Goal: Information Seeking & Learning: Check status

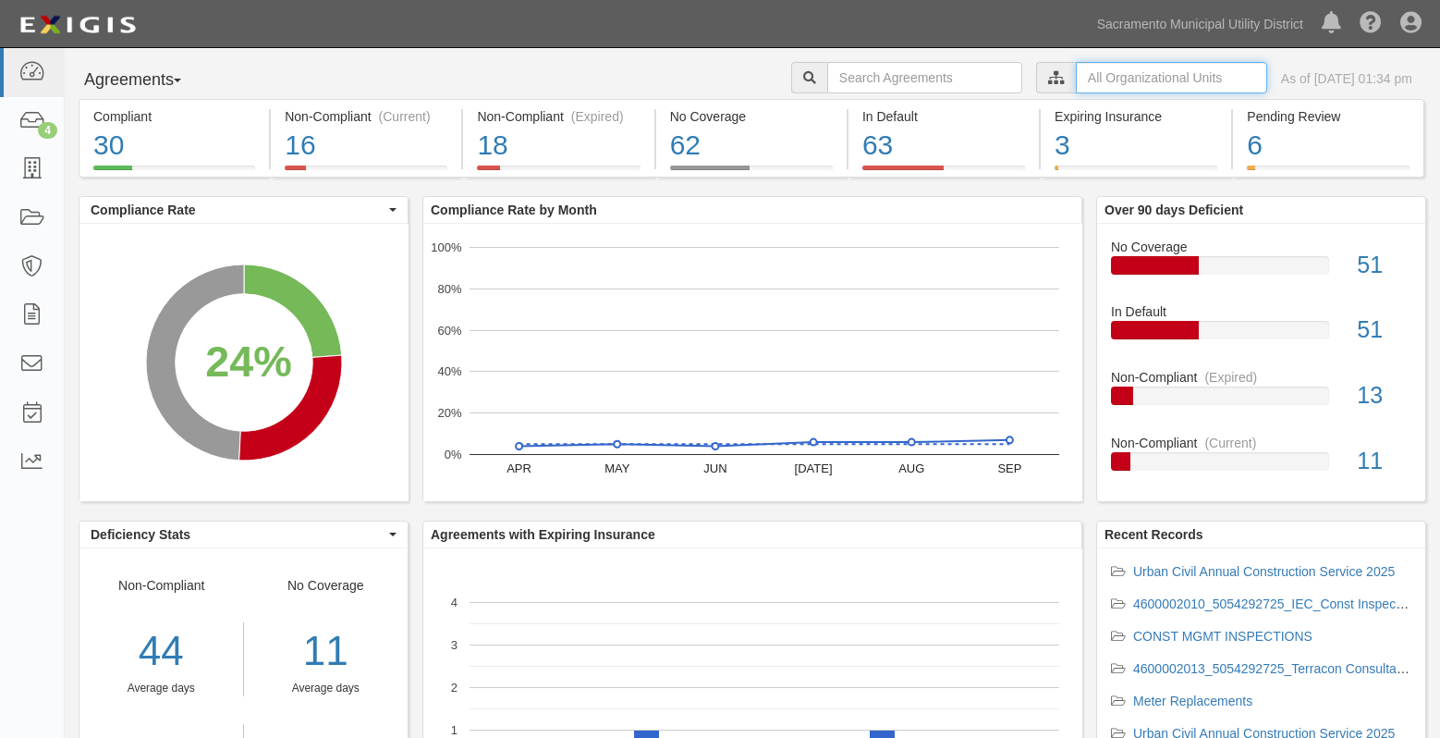
click at [1076, 74] on input "text" at bounding box center [1171, 77] width 191 height 31
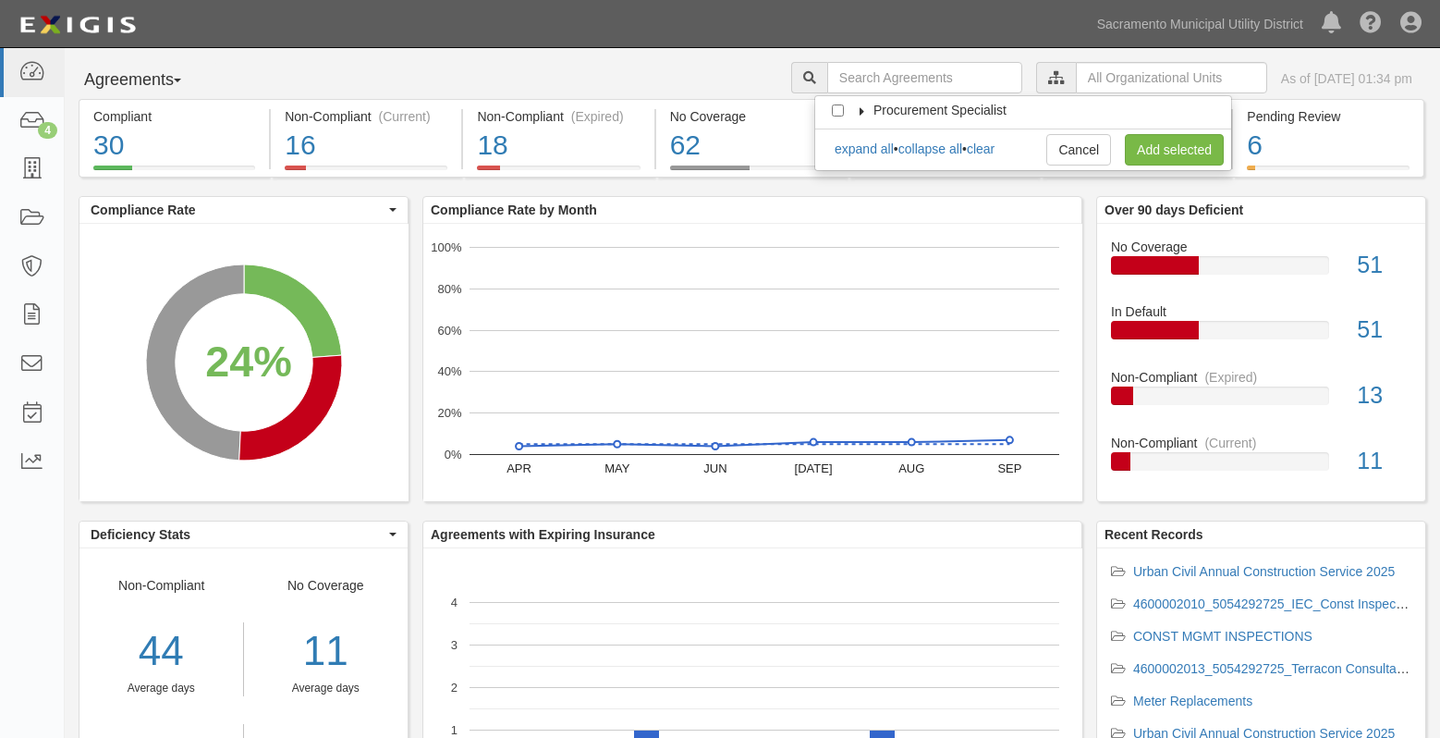
drag, startPoint x: 858, startPoint y: 103, endPoint x: 867, endPoint y: 106, distance: 10.0
click at [858, 103] on label "Procurement Specialist" at bounding box center [928, 110] width 156 height 18
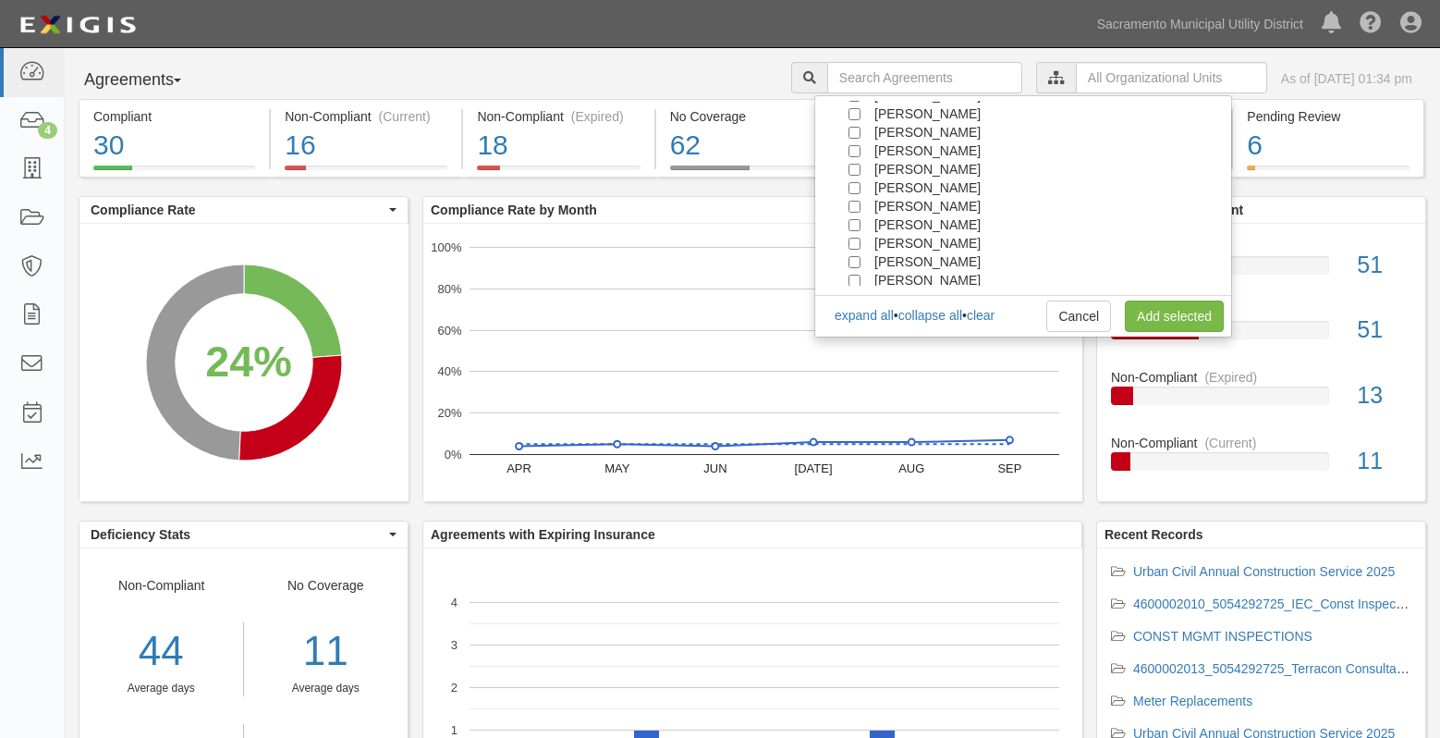
scroll to position [166, 0]
click at [897, 240] on span "[PERSON_NAME]" at bounding box center [928, 239] width 106 height 15
click at [851, 239] on input "[PERSON_NAME]" at bounding box center [855, 240] width 12 height 12
checkbox input "true"
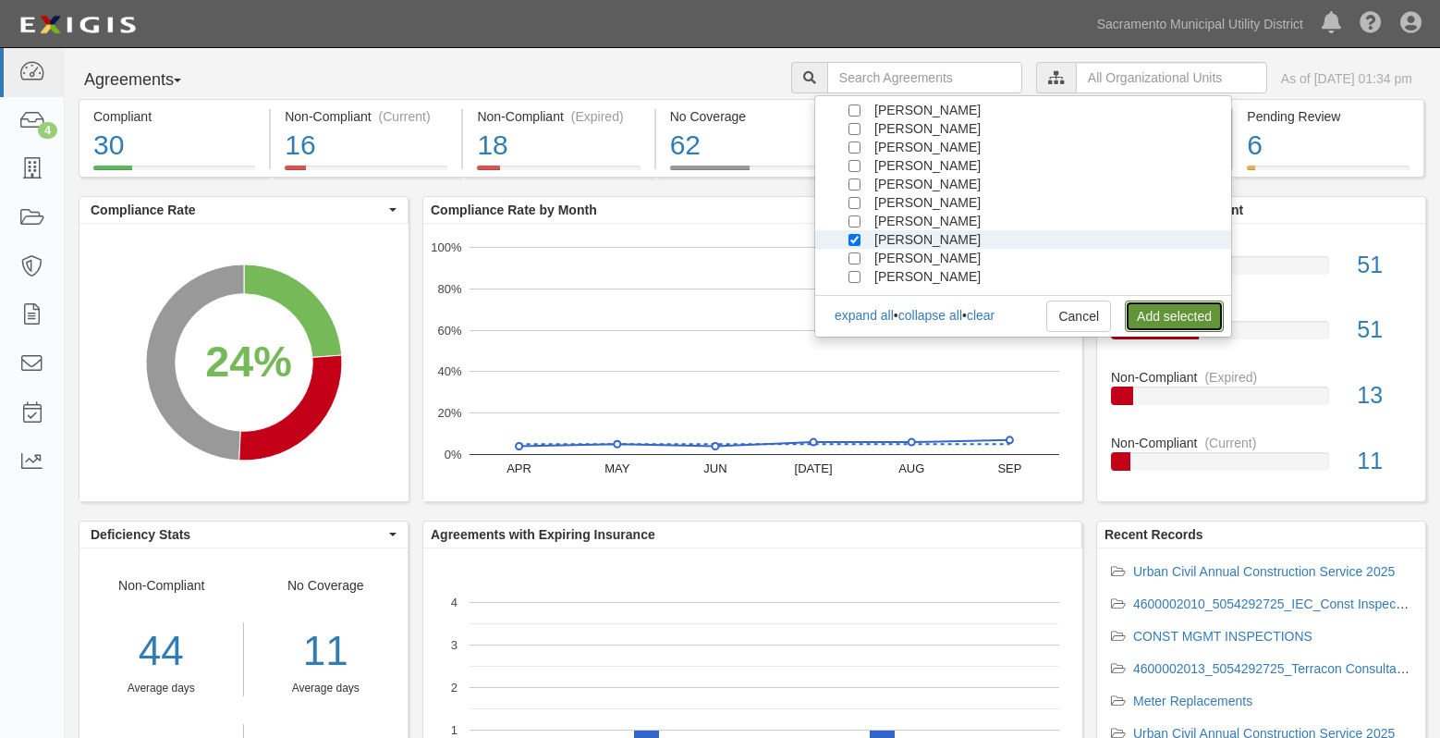
click at [1140, 308] on link "Add selected" at bounding box center [1174, 315] width 99 height 31
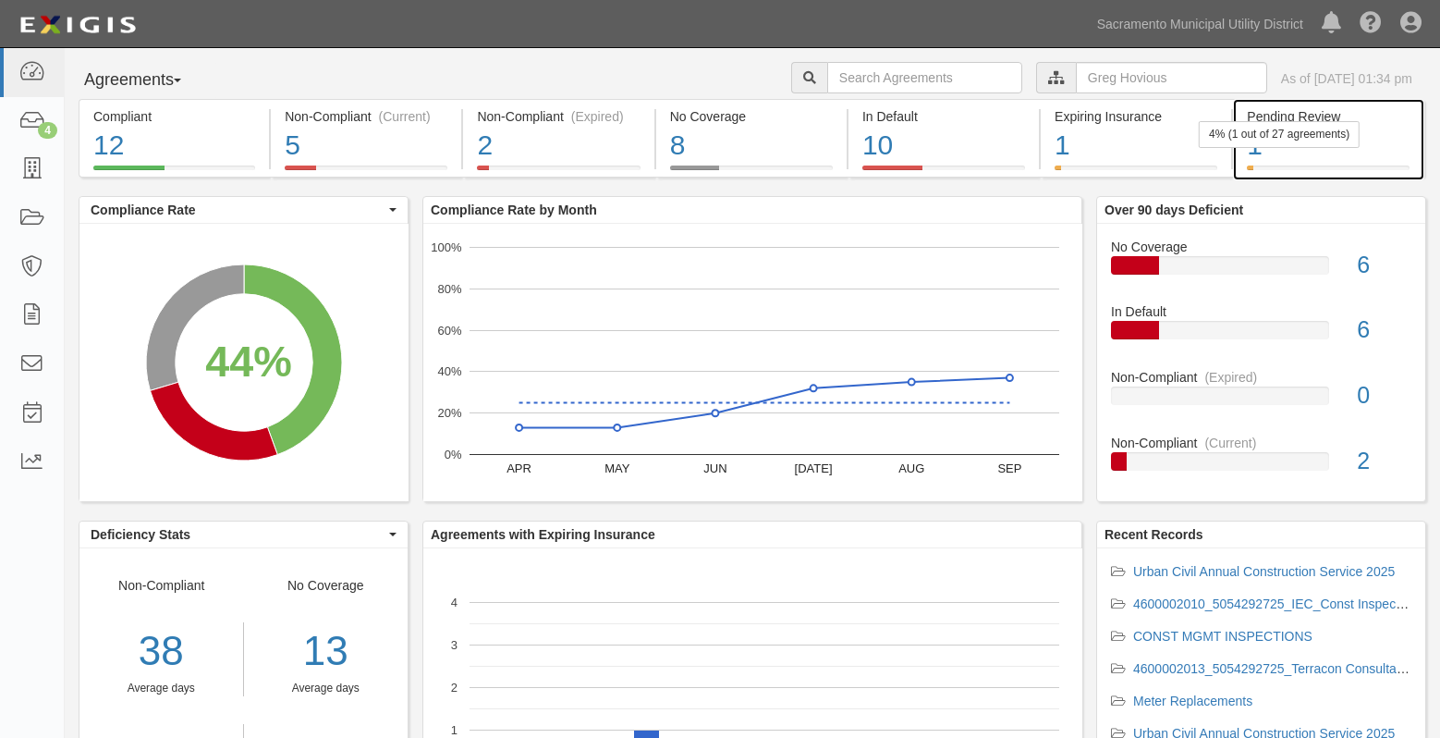
click at [1288, 154] on div "1" at bounding box center [1328, 146] width 162 height 40
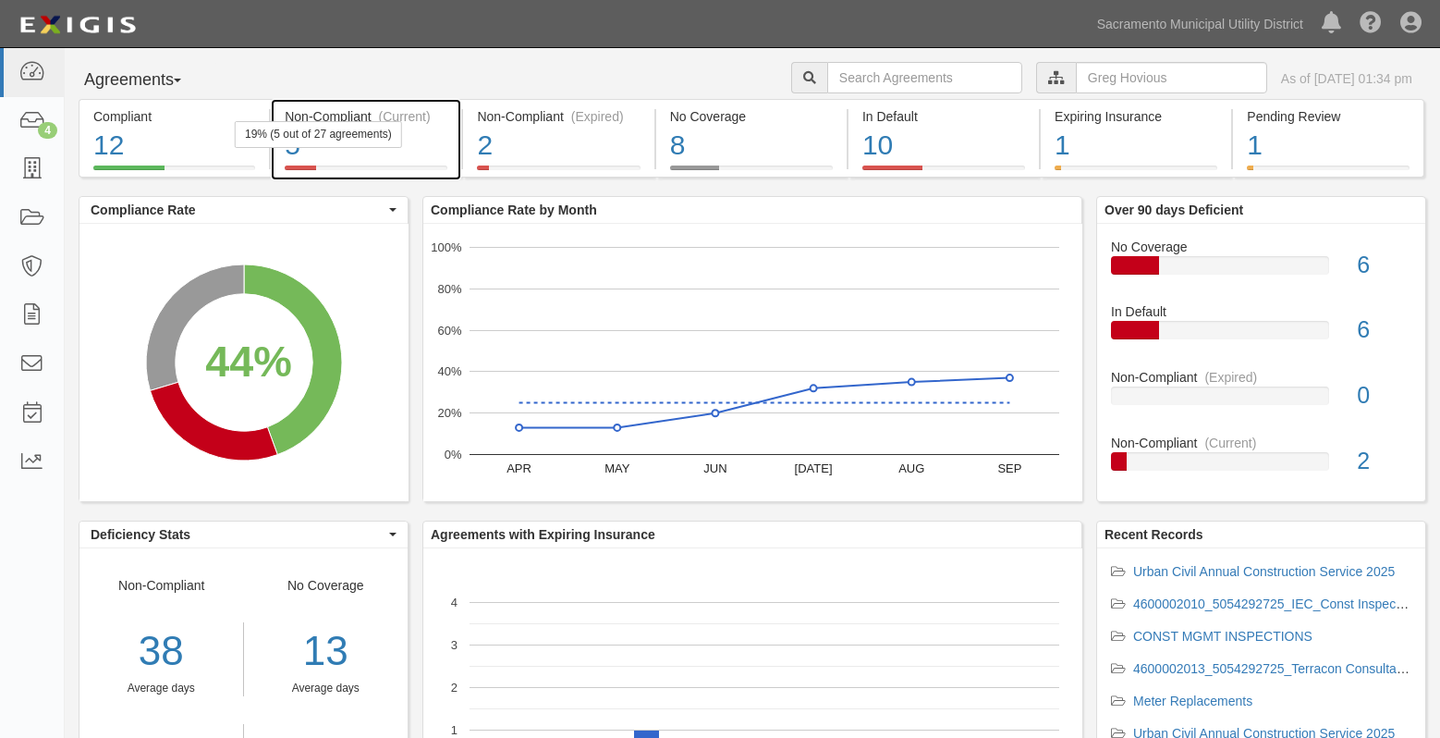
click at [361, 154] on div "5" at bounding box center [366, 146] width 163 height 40
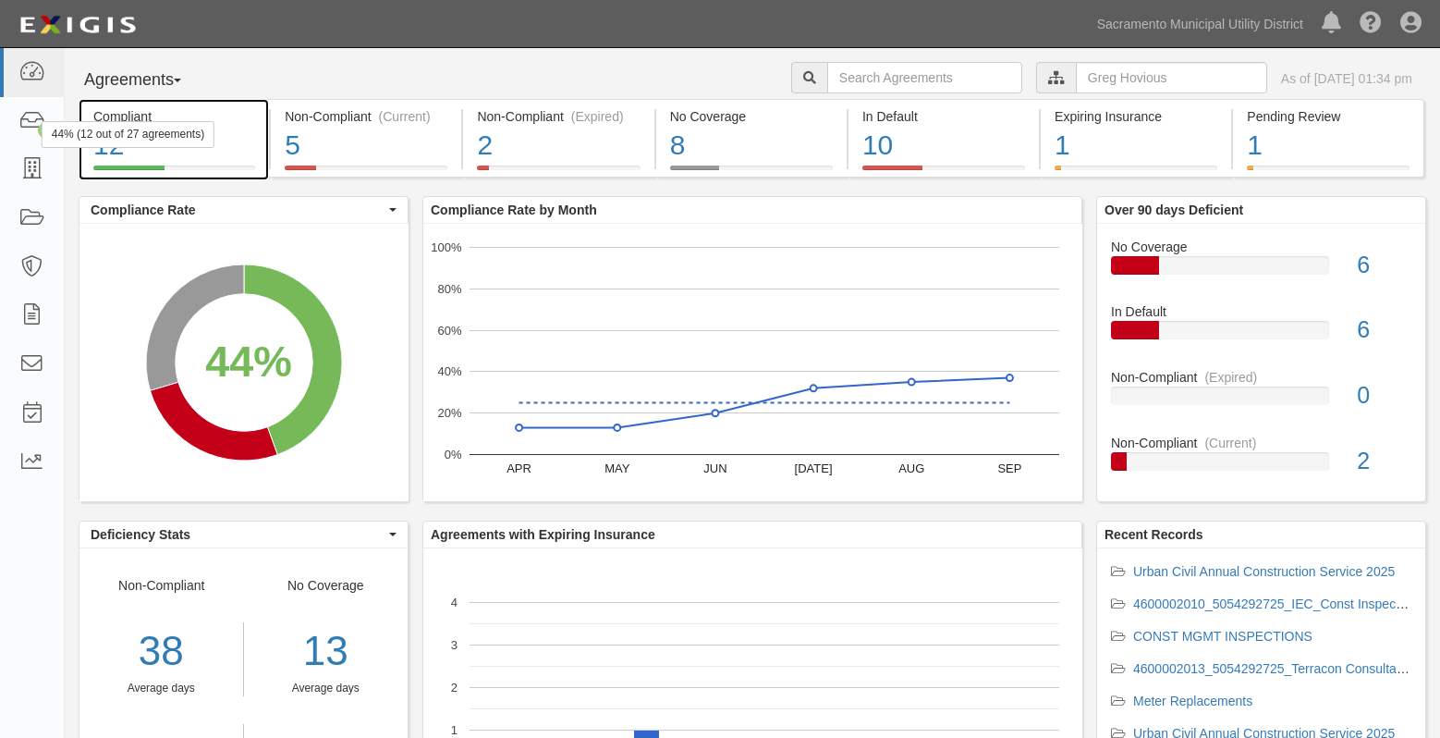
click at [140, 134] on div "44% (12 out of 27 agreements)" at bounding box center [128, 134] width 173 height 27
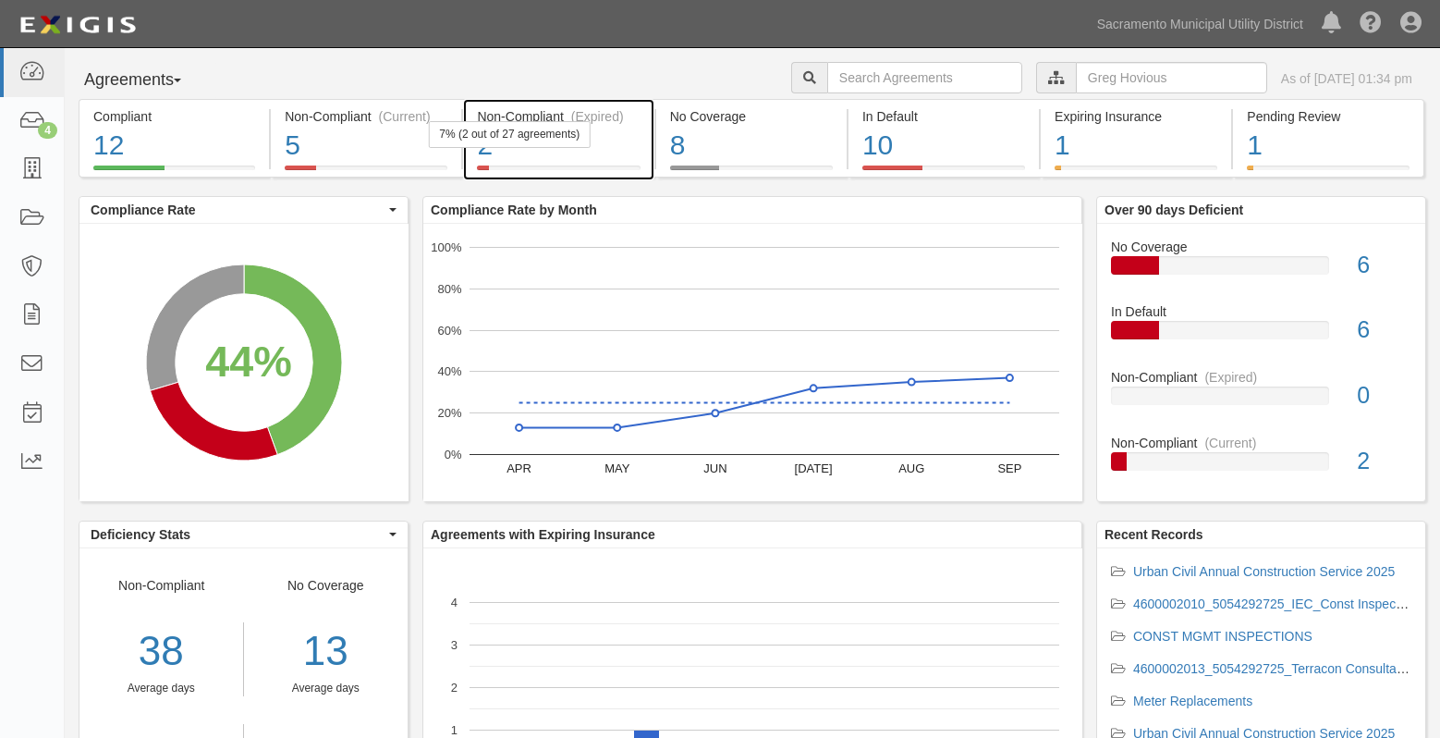
click at [545, 149] on div "2" at bounding box center [558, 146] width 163 height 40
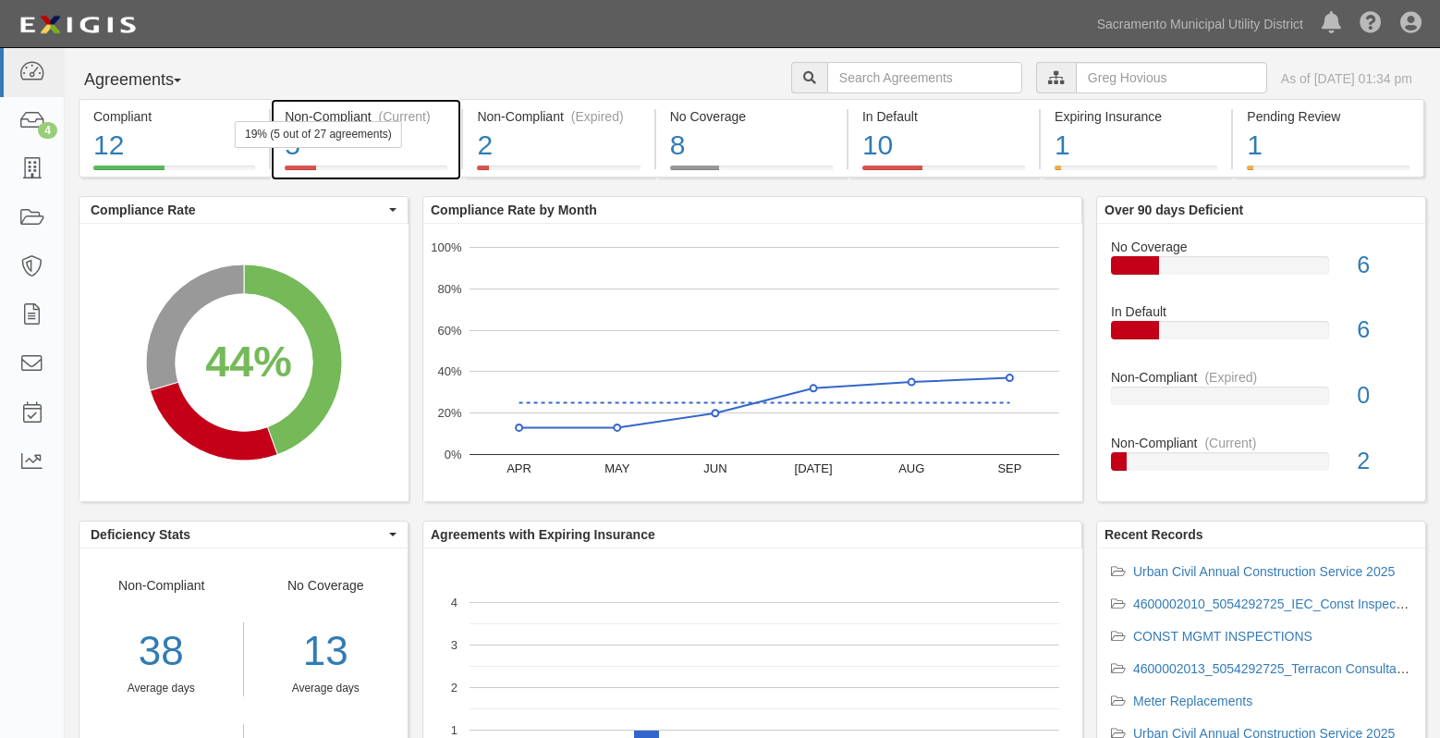
click at [333, 115] on div "Non-Compliant (Current)" at bounding box center [366, 116] width 163 height 18
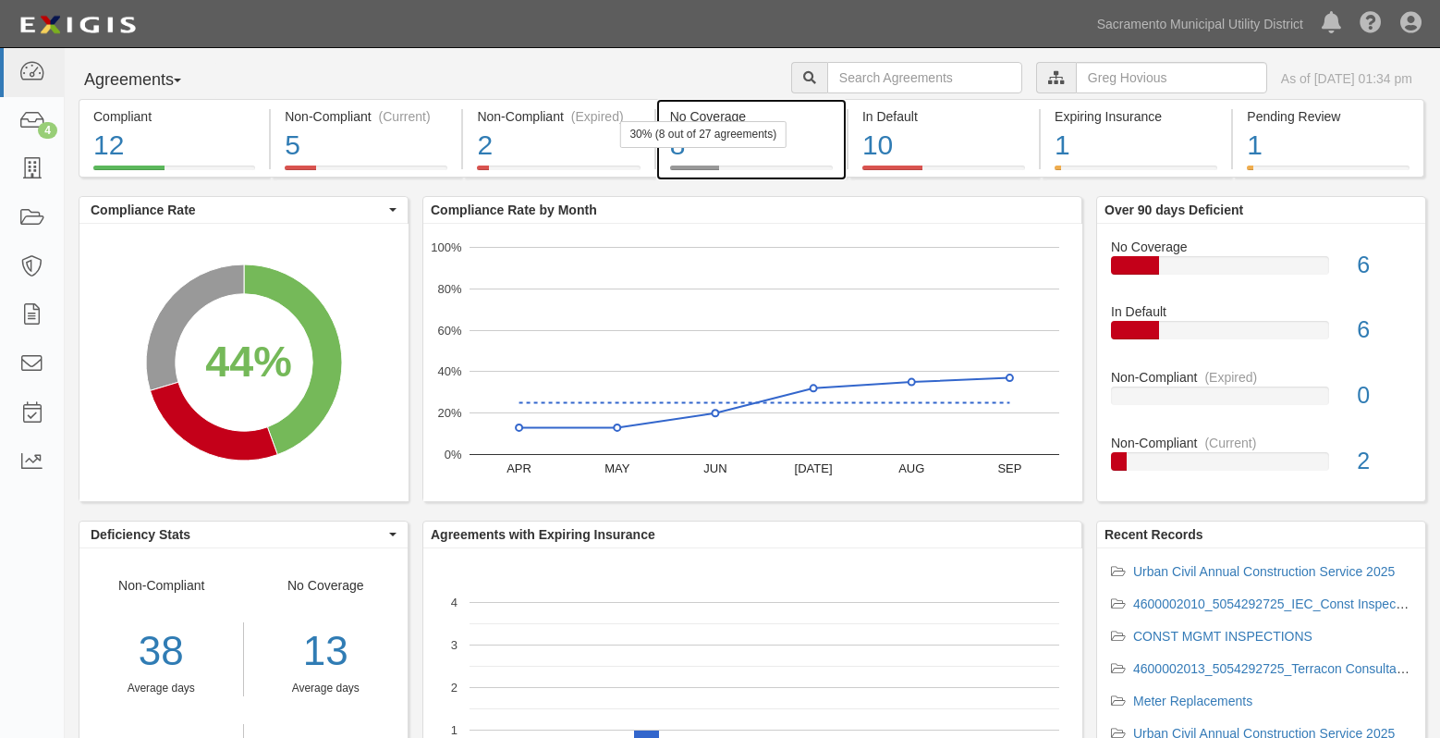
click at [740, 147] on div "8" at bounding box center [751, 146] width 163 height 40
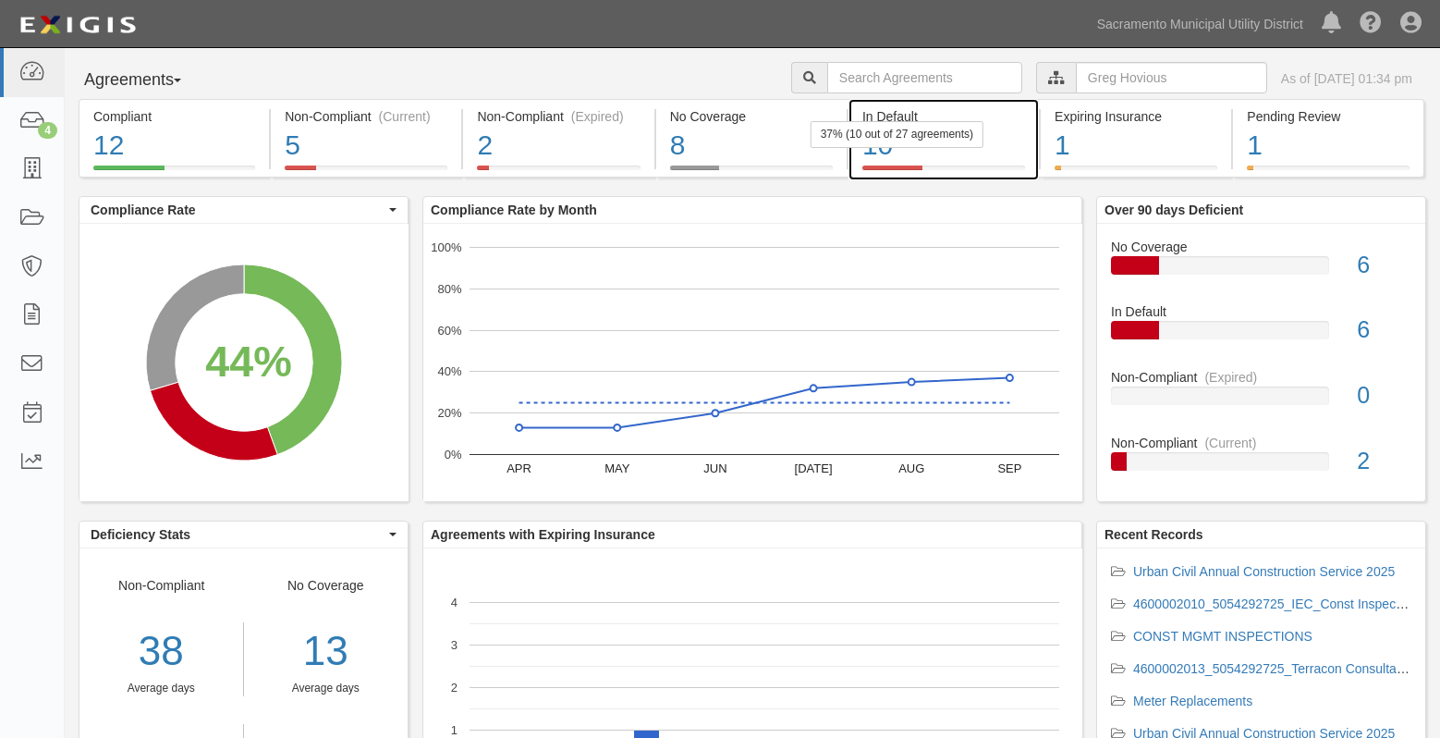
click at [887, 154] on div "10" at bounding box center [943, 146] width 163 height 40
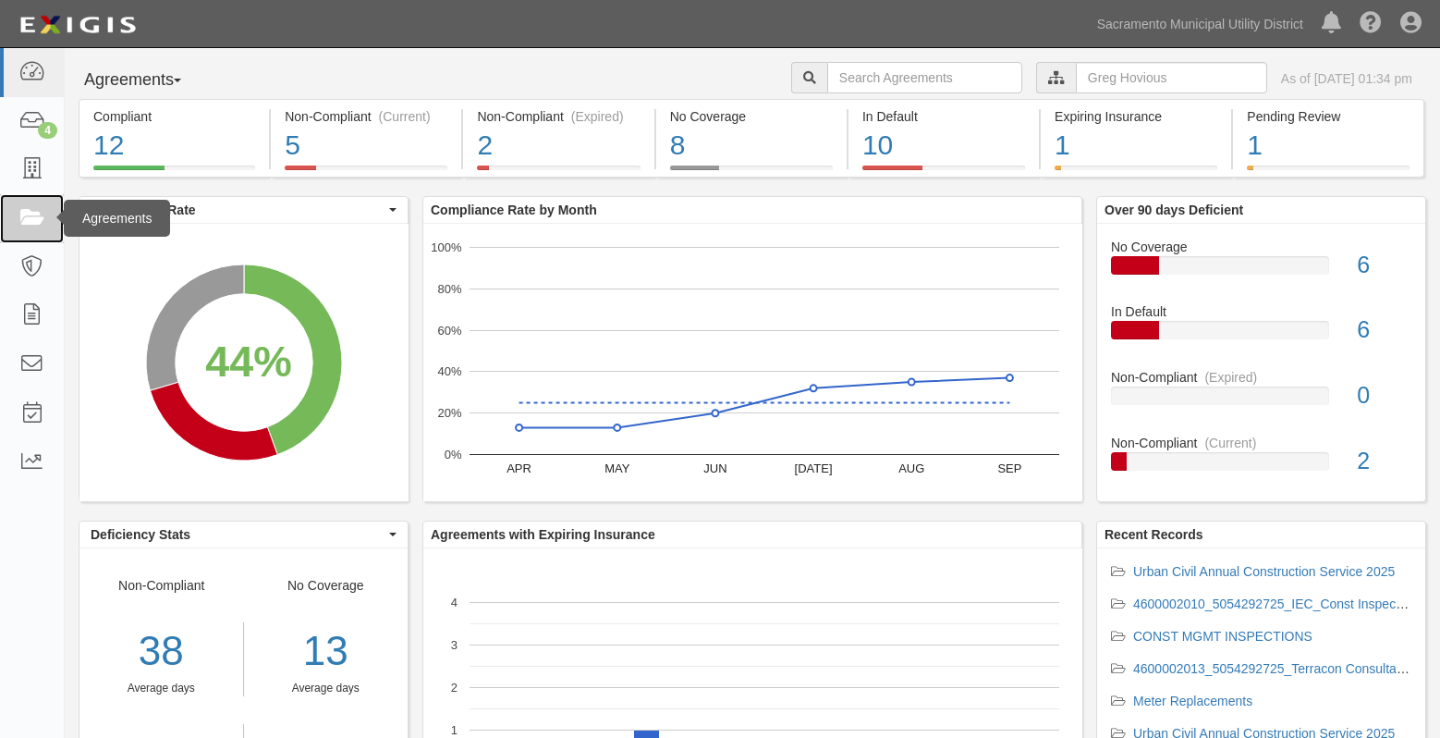
click at [46, 214] on link at bounding box center [32, 218] width 64 height 49
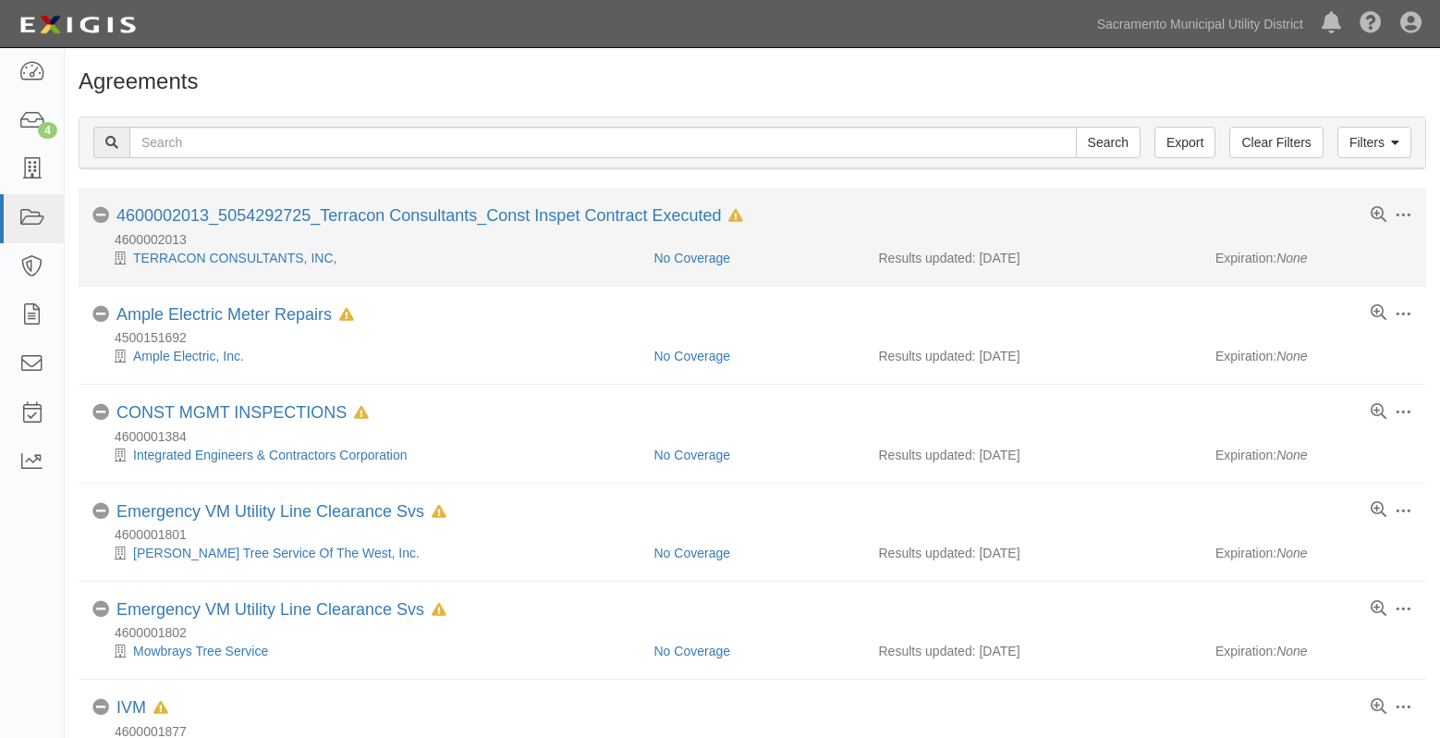
scroll to position [313, 0]
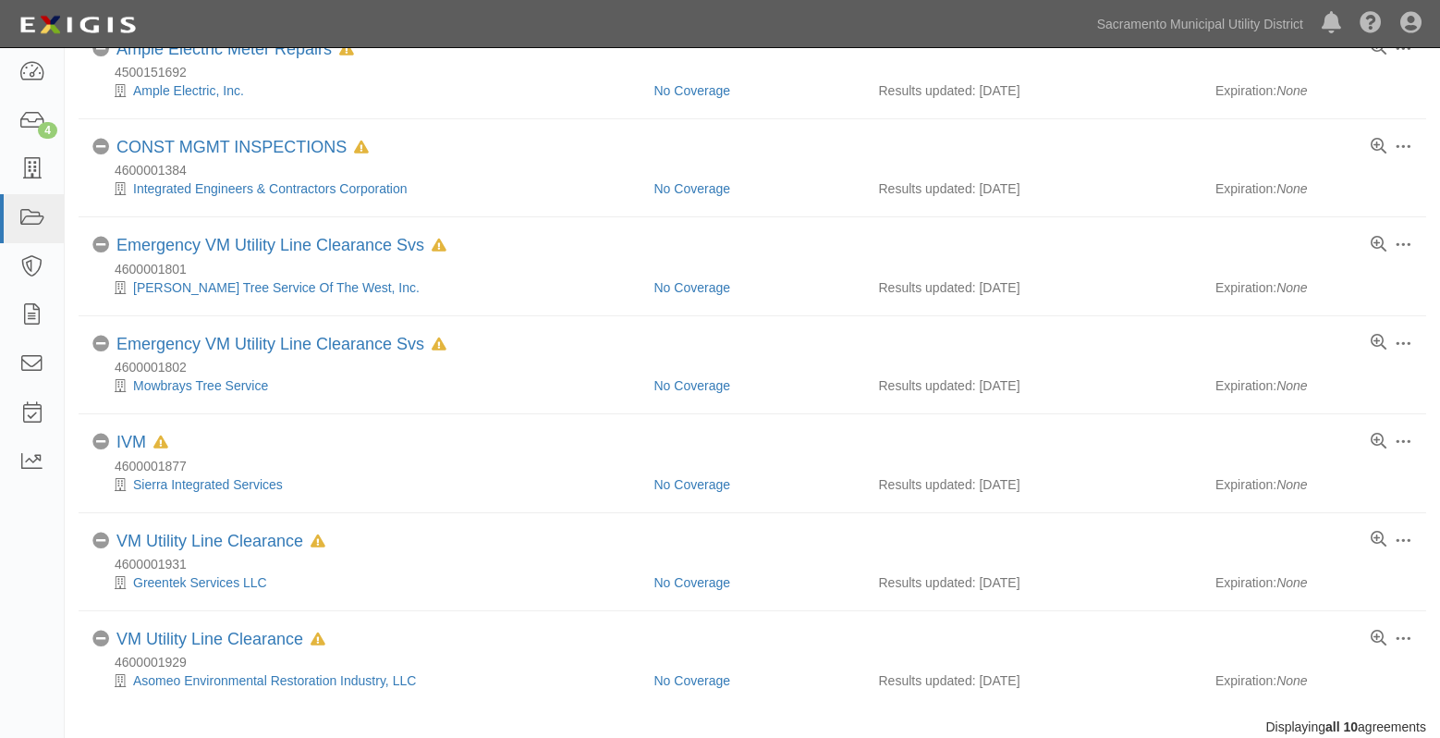
scroll to position [508, 0]
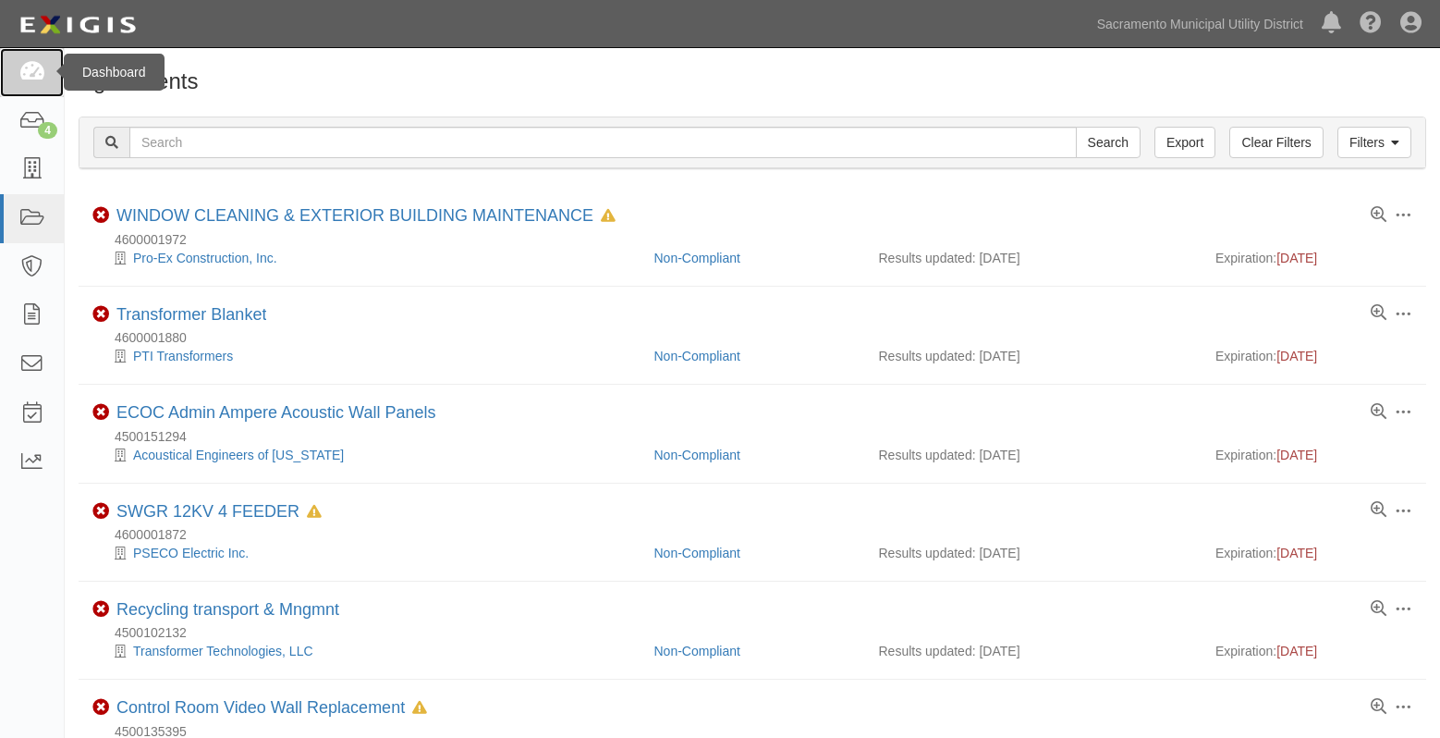
click at [31, 74] on icon at bounding box center [31, 72] width 26 height 21
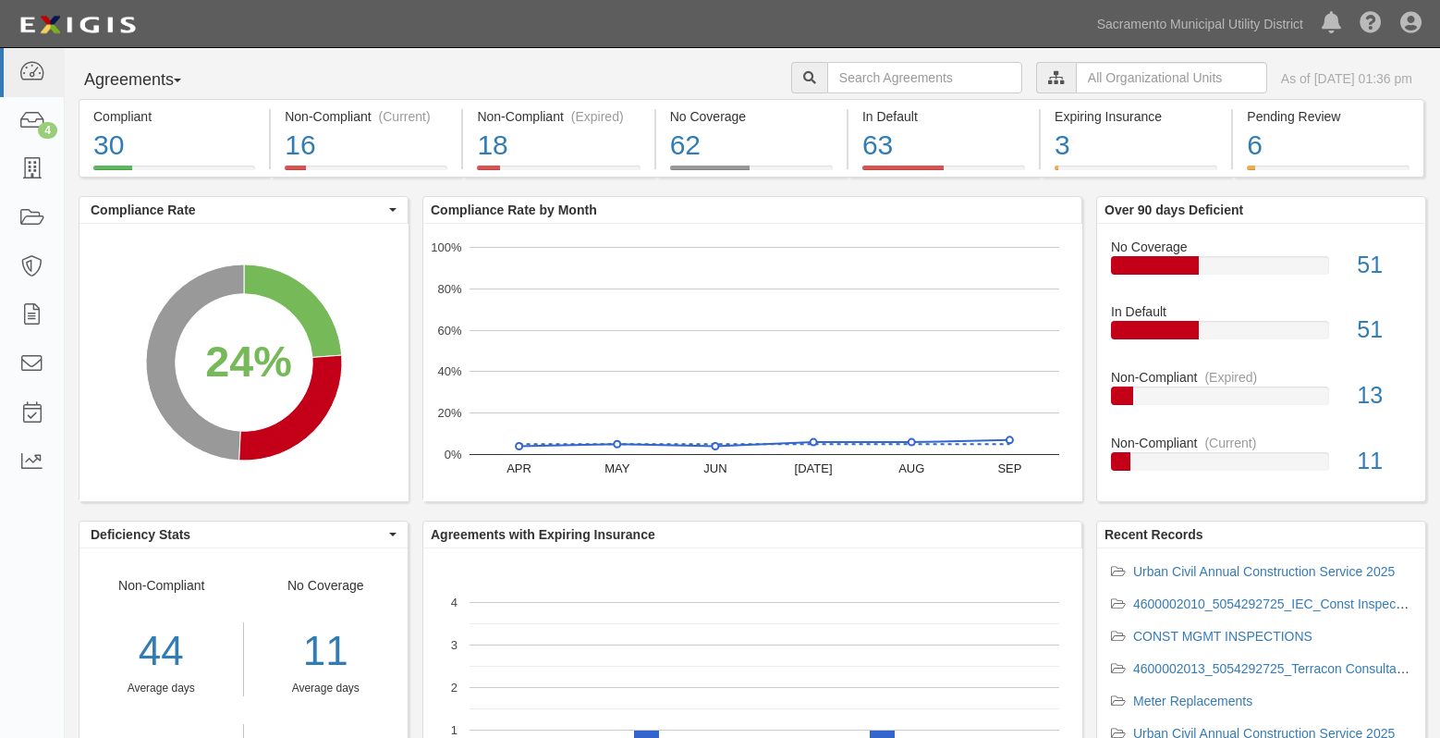
click at [1048, 80] on icon at bounding box center [1056, 78] width 17 height 13
click at [1076, 79] on input "text" at bounding box center [1171, 77] width 191 height 31
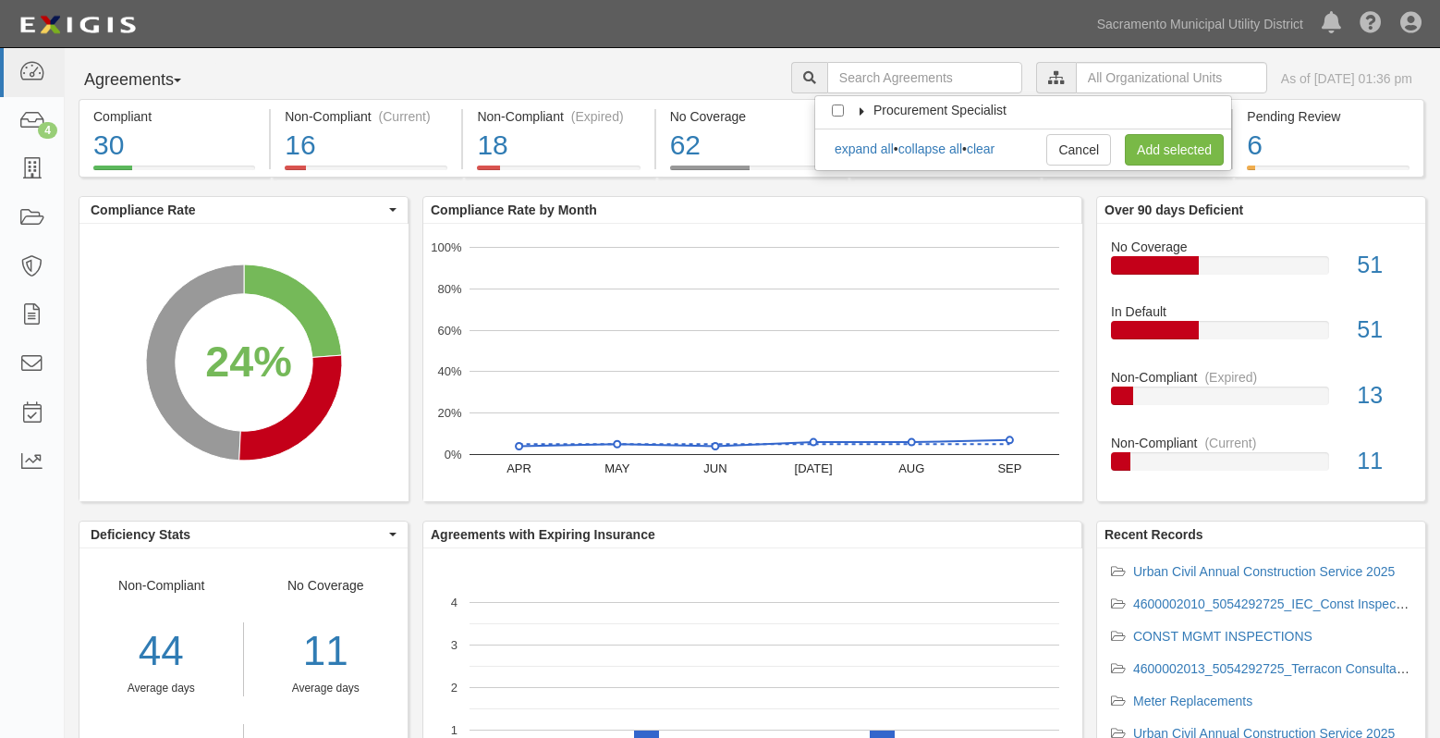
click at [869, 113] on icon at bounding box center [862, 111] width 13 height 8
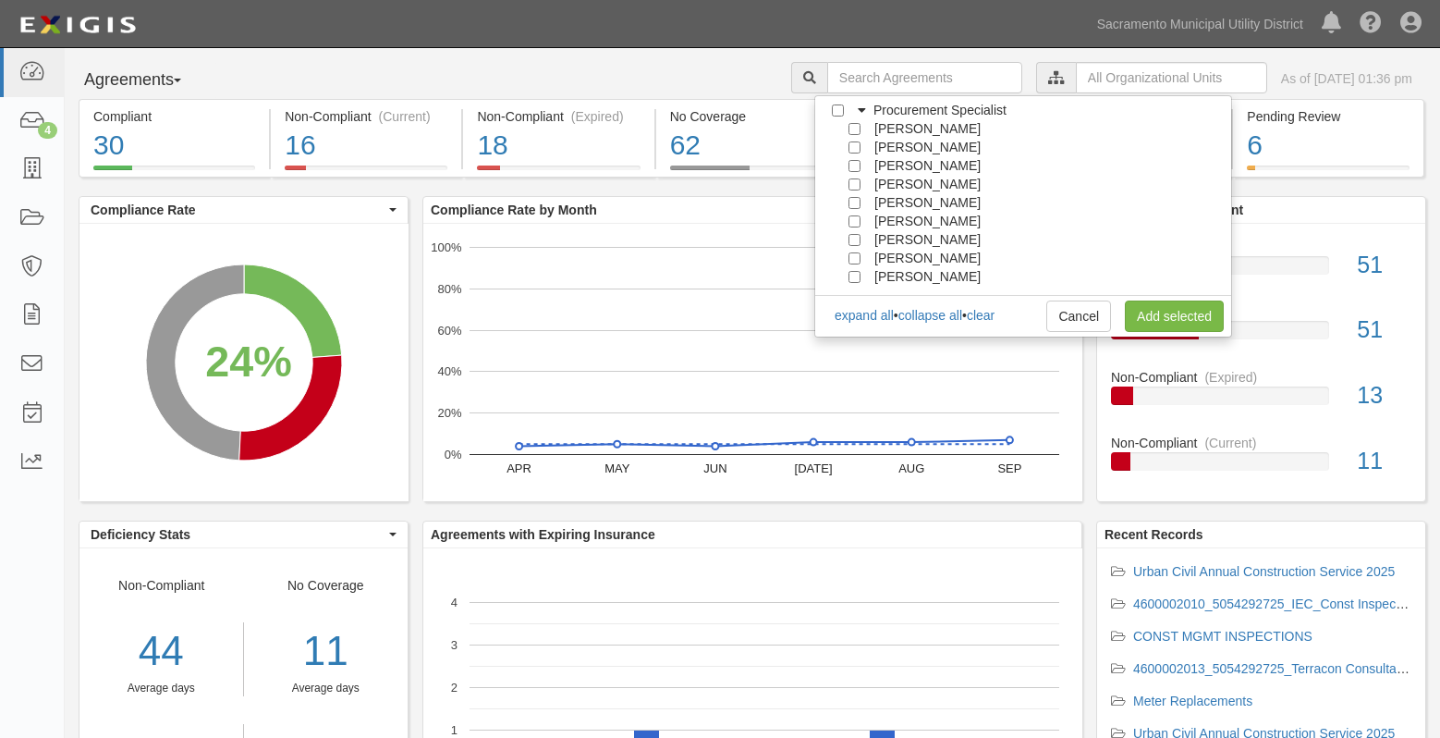
scroll to position [166, 0]
click at [862, 239] on div at bounding box center [858, 238] width 17 height 12
click at [854, 239] on input "[PERSON_NAME]" at bounding box center [855, 240] width 12 height 12
checkbox input "true"
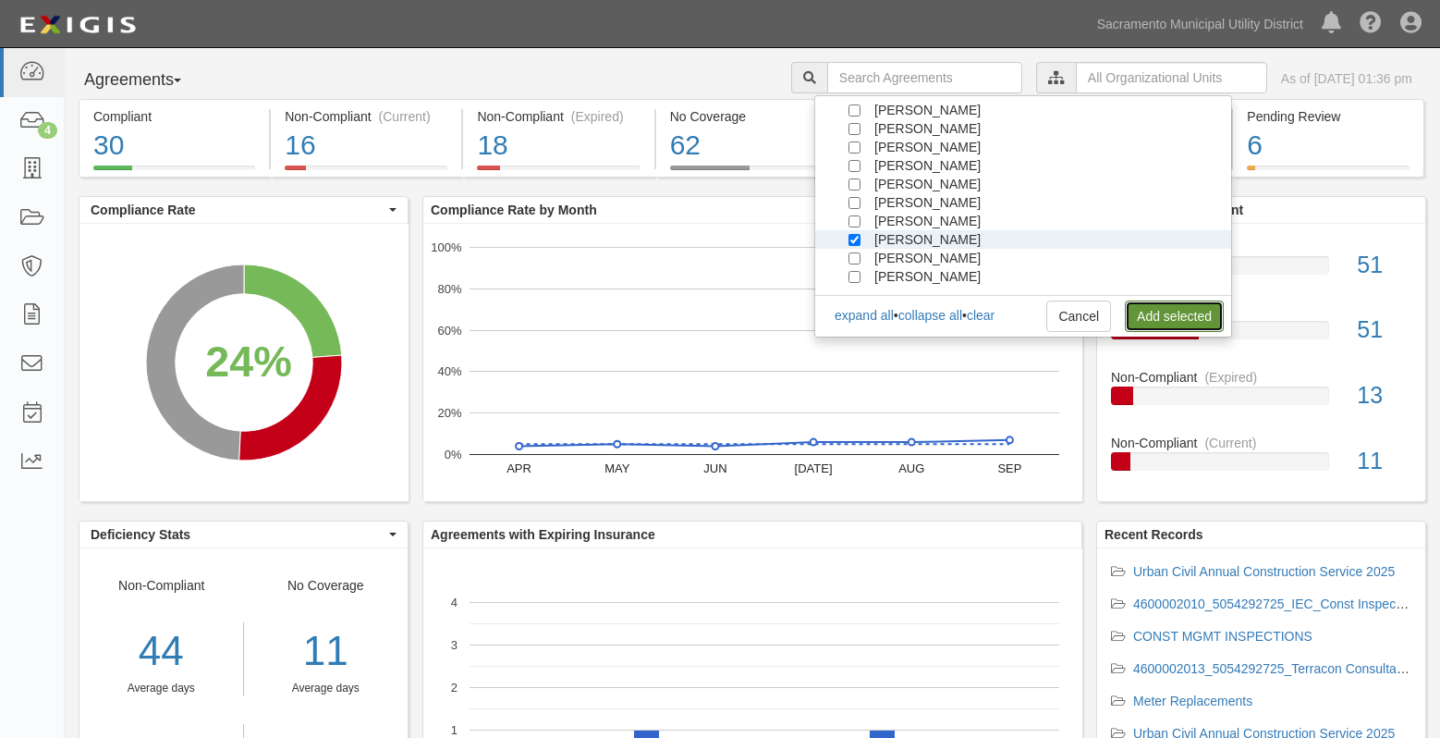
click at [1168, 312] on link "Add selected" at bounding box center [1174, 315] width 99 height 31
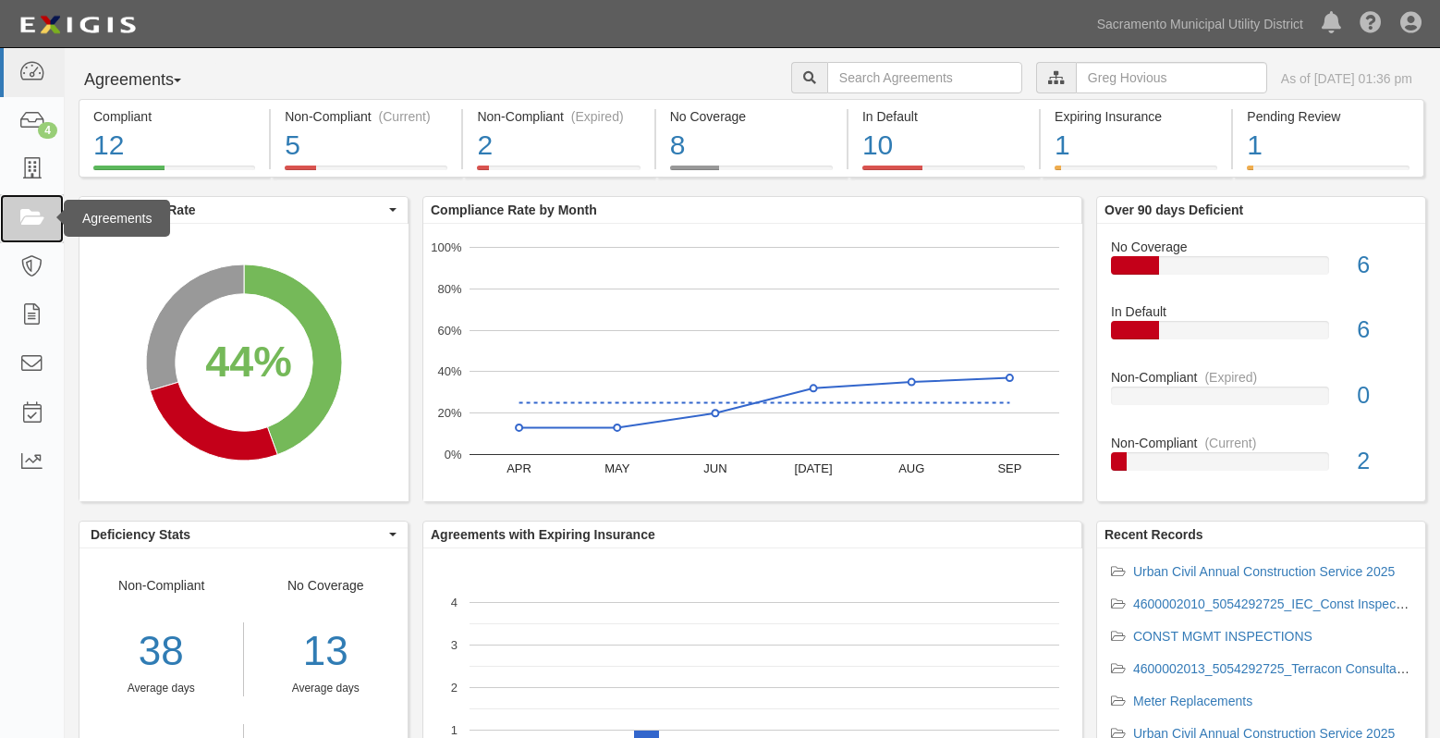
click at [35, 212] on icon at bounding box center [31, 218] width 26 height 21
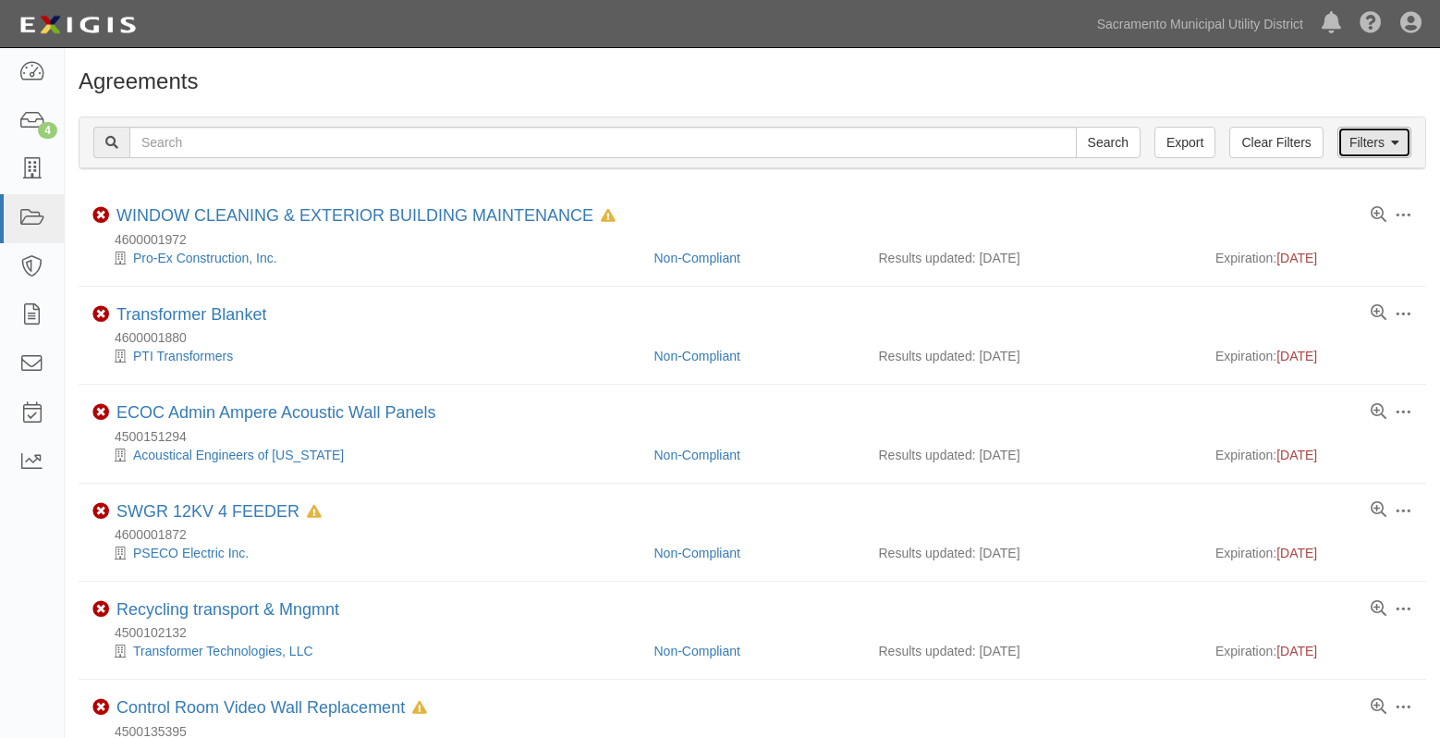
click at [1392, 137] on icon at bounding box center [1395, 143] width 8 height 13
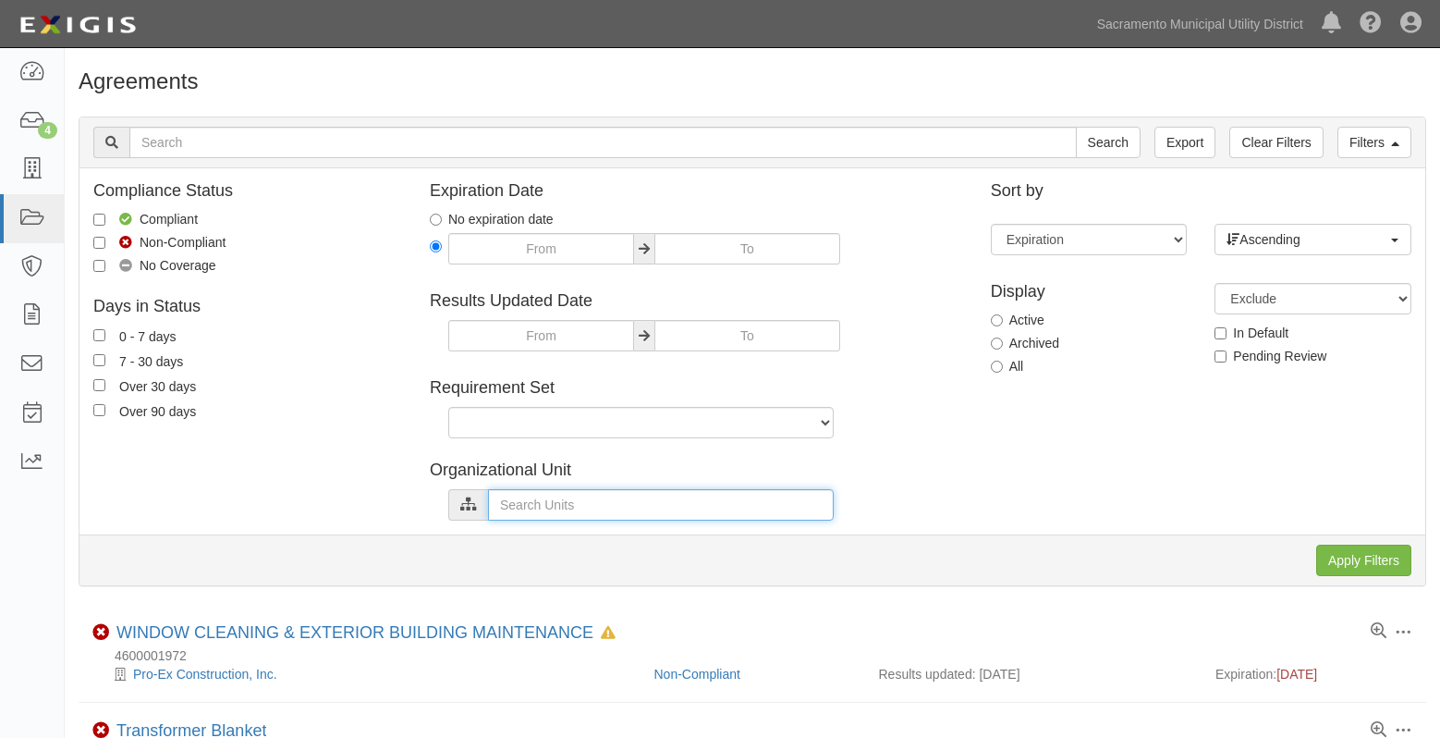
click at [515, 502] on input "text" at bounding box center [661, 504] width 346 height 31
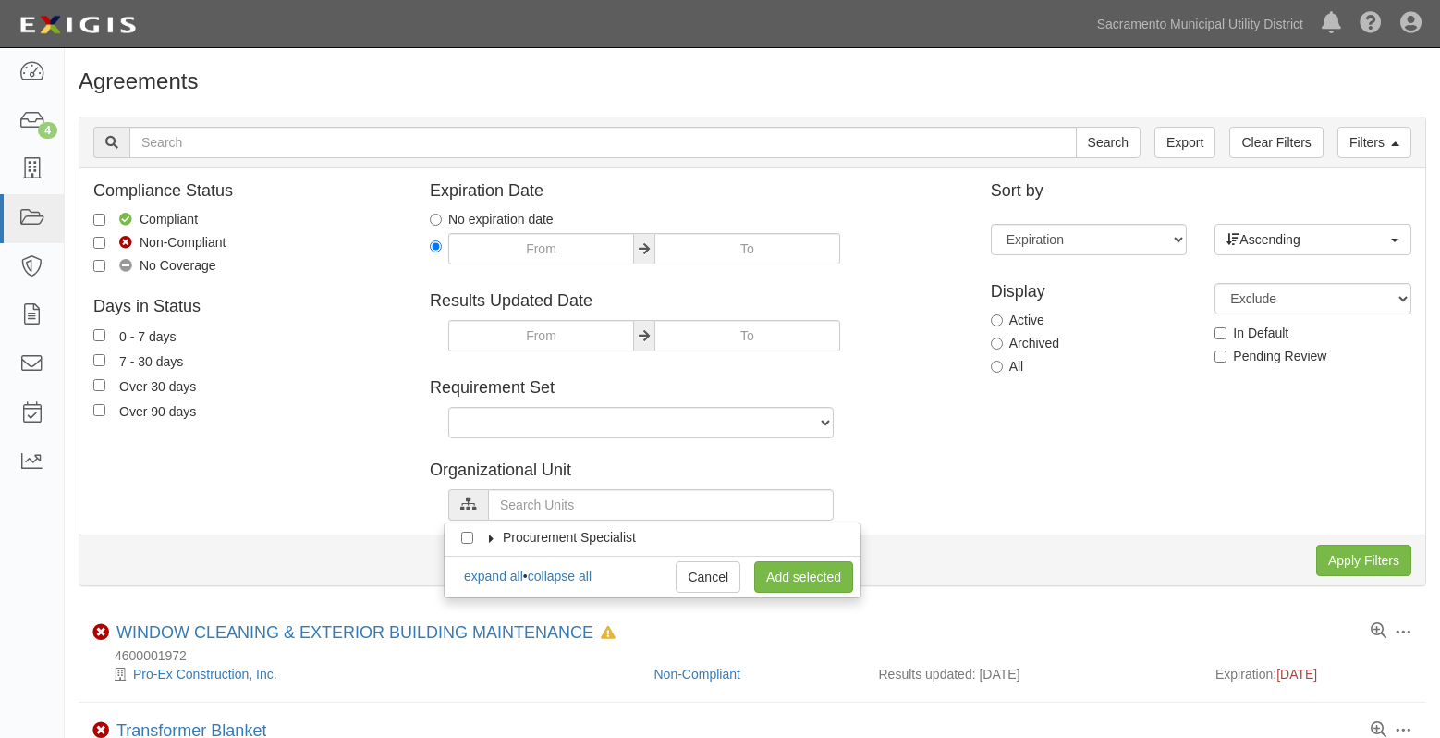
click at [497, 537] on icon at bounding box center [491, 537] width 13 height 8
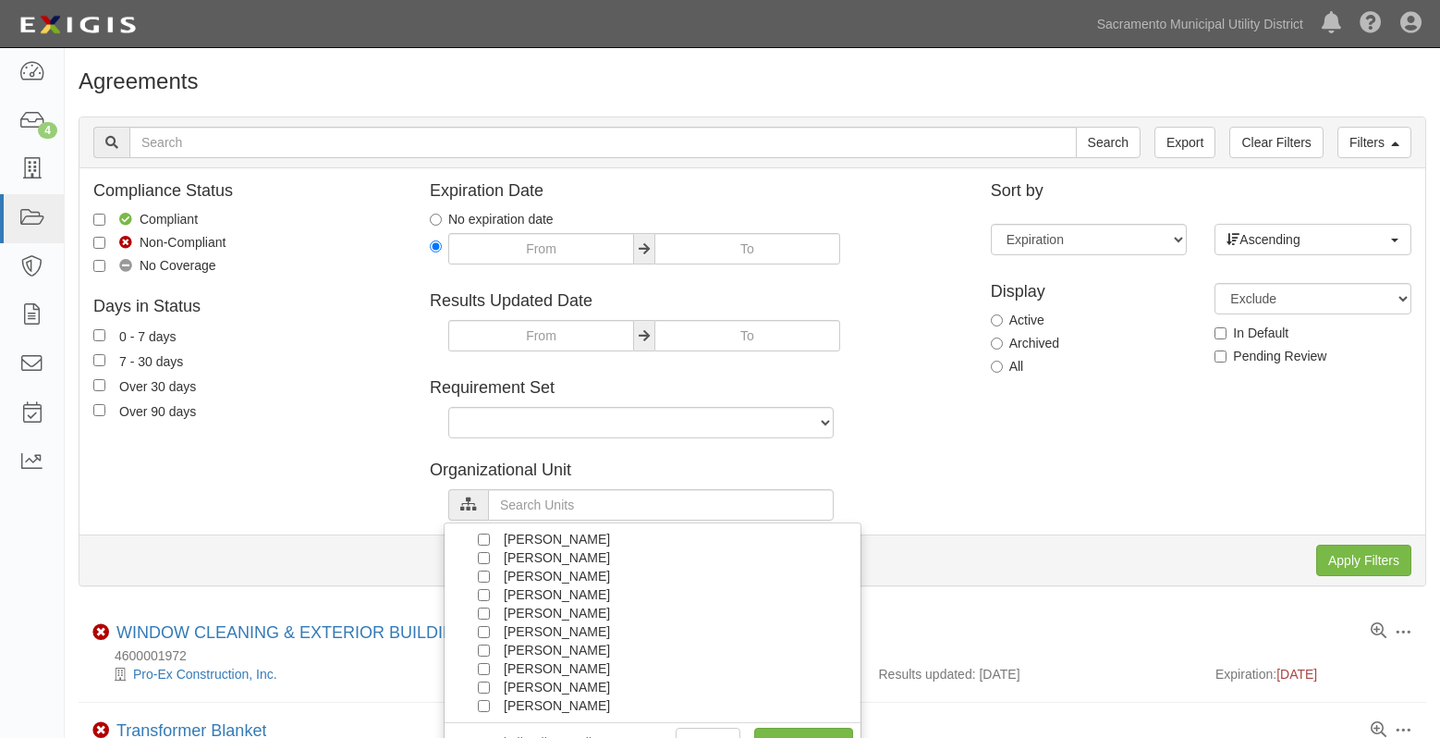
scroll to position [166, 0]
click at [481, 663] on input "[PERSON_NAME]" at bounding box center [484, 667] width 12 height 12
checkbox input "true"
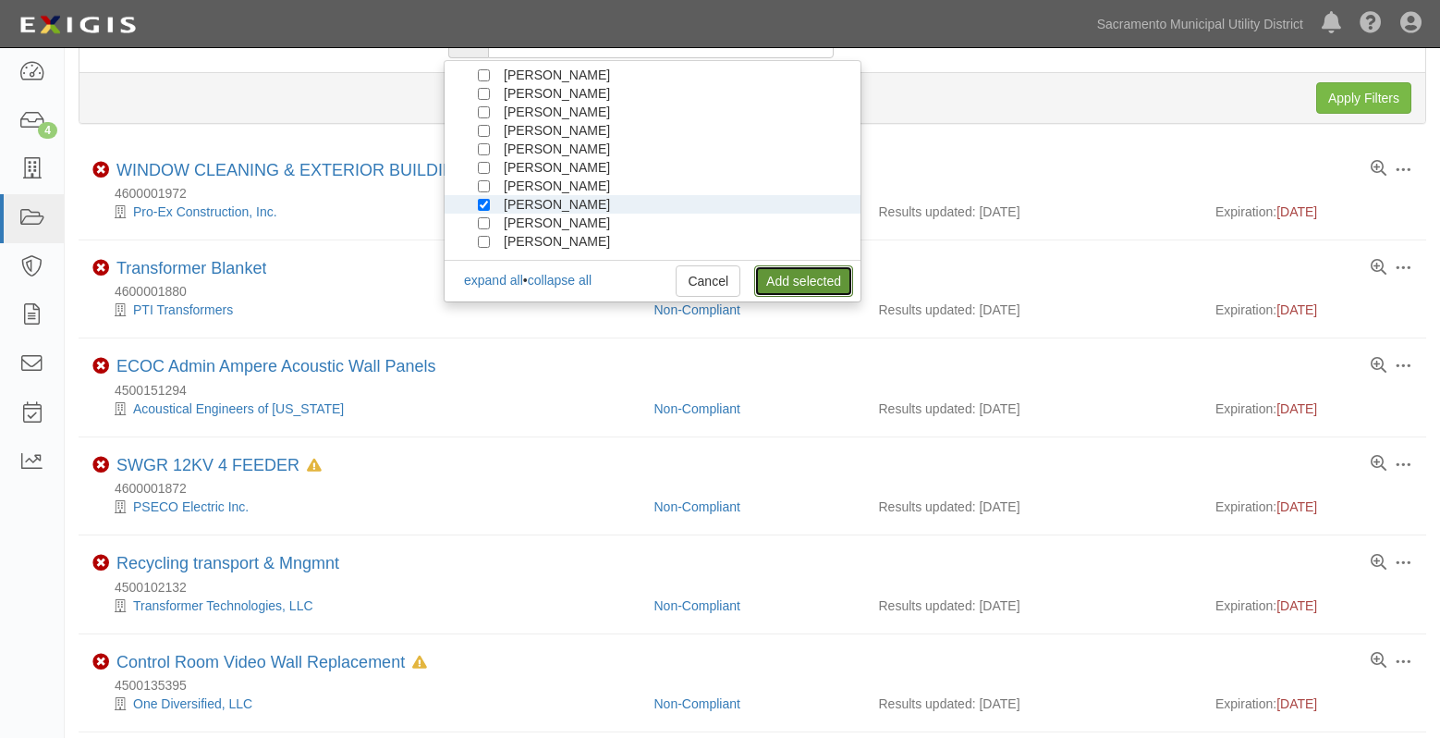
click at [785, 277] on link "Add selected" at bounding box center [803, 280] width 99 height 31
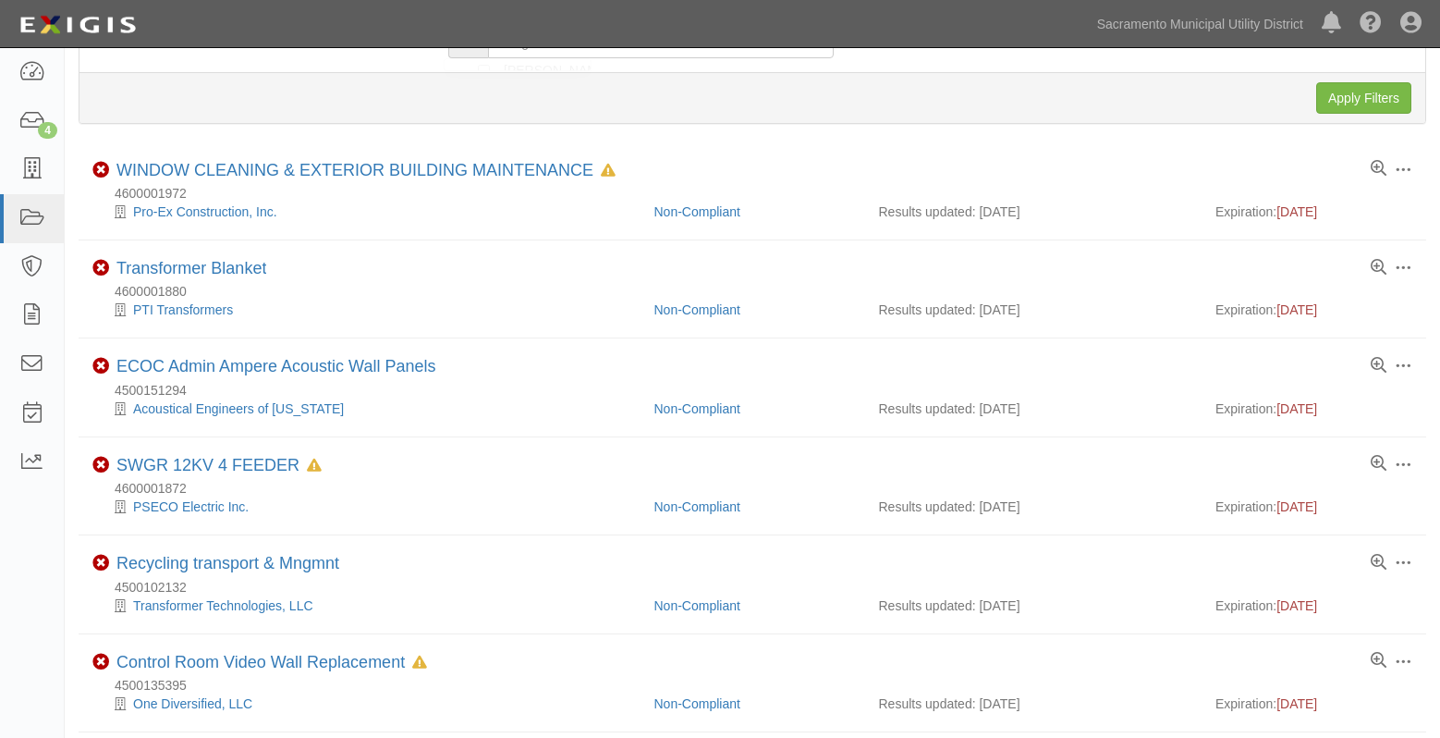
scroll to position [166, 0]
click at [1366, 103] on input "Apply Filters" at bounding box center [1363, 97] width 95 height 31
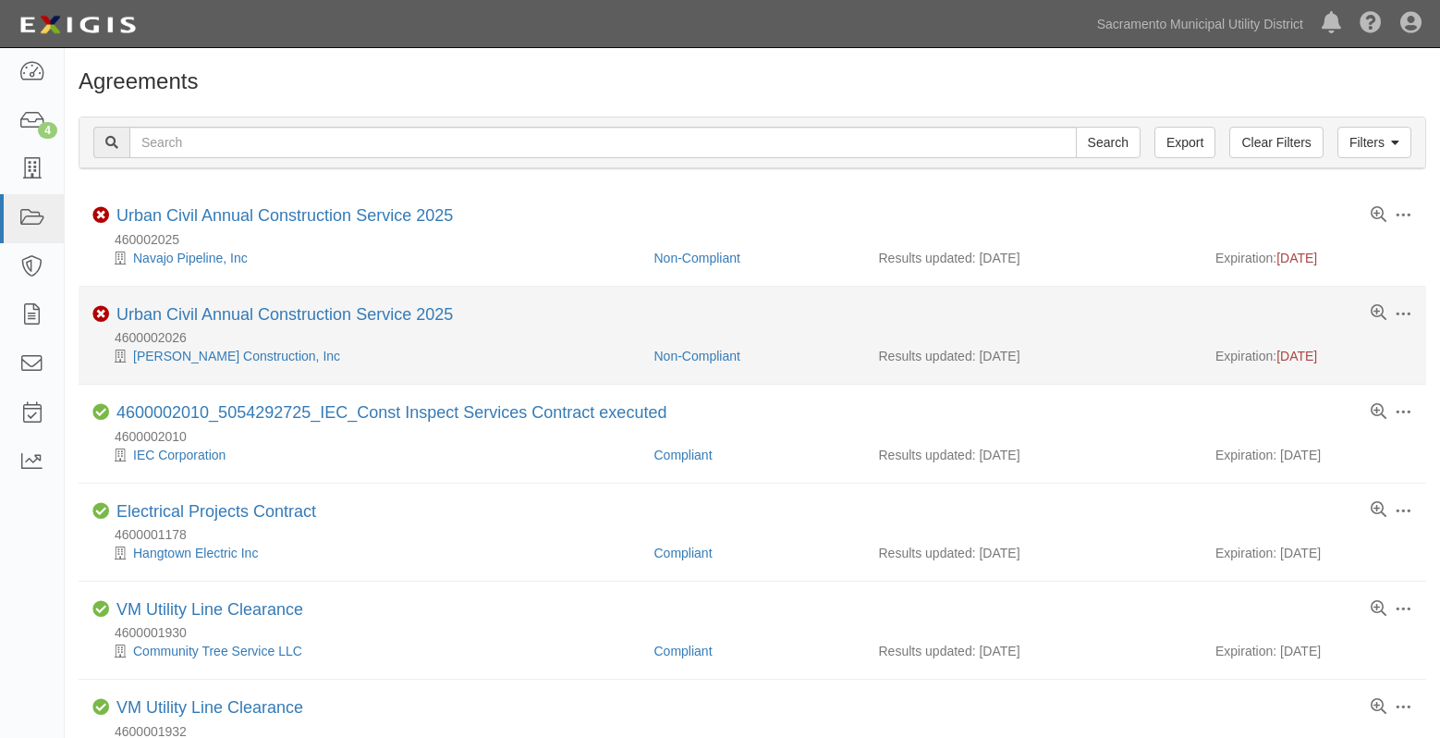
scroll to position [462, 0]
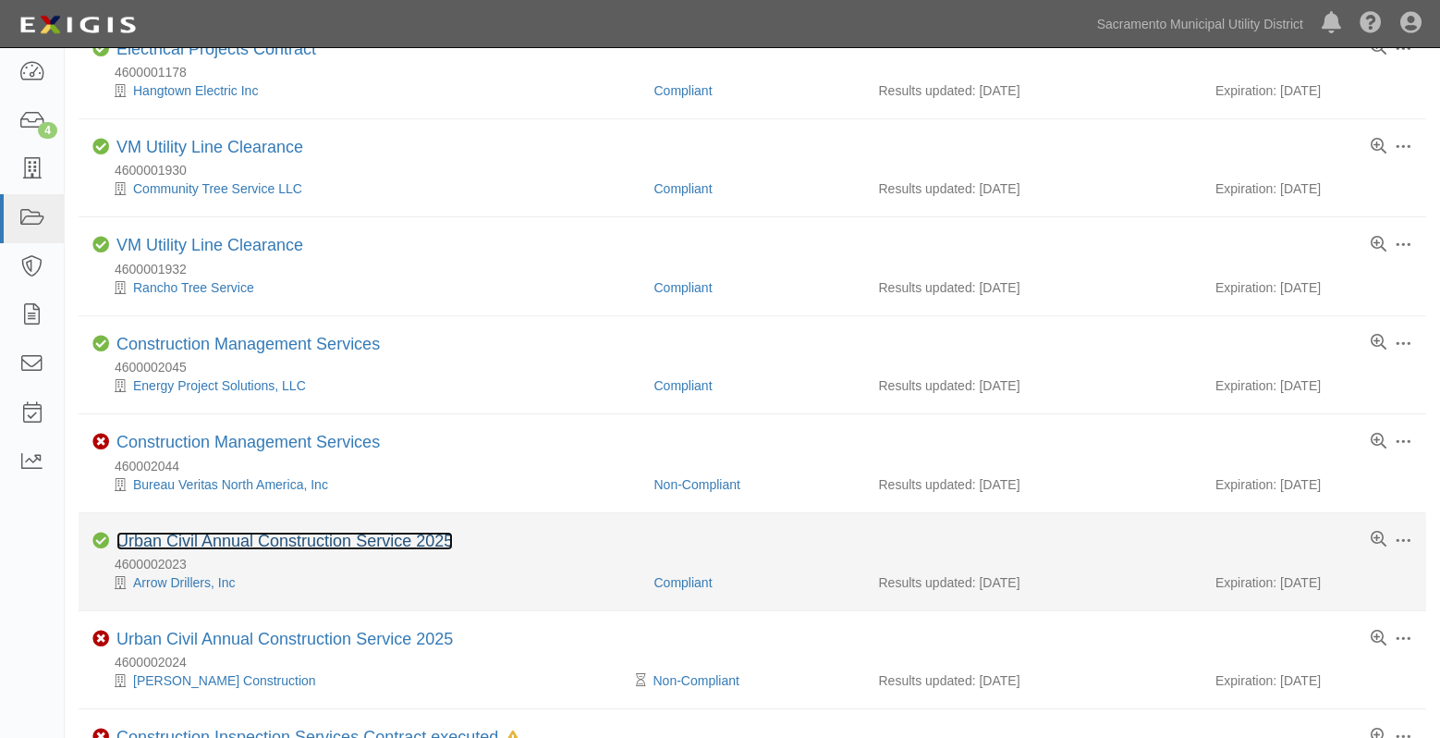
click at [334, 532] on link "Urban Civil Annual Construction Service 2025" at bounding box center [284, 541] width 336 height 18
